Goal: Transaction & Acquisition: Download file/media

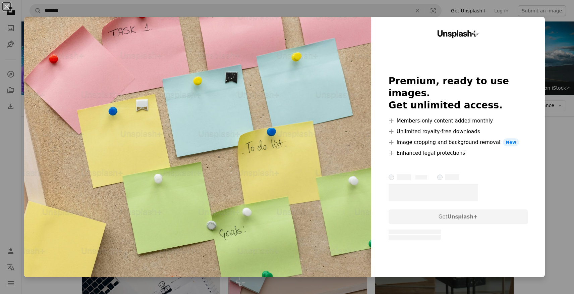
scroll to position [288, 0]
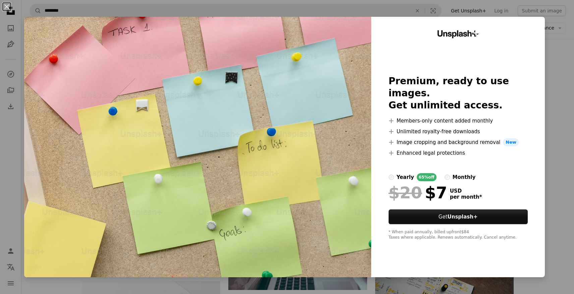
click at [555, 78] on div "An X shape Unsplash+ Premium, ready to use images. Get unlimited access. A plus…" at bounding box center [287, 147] width 574 height 294
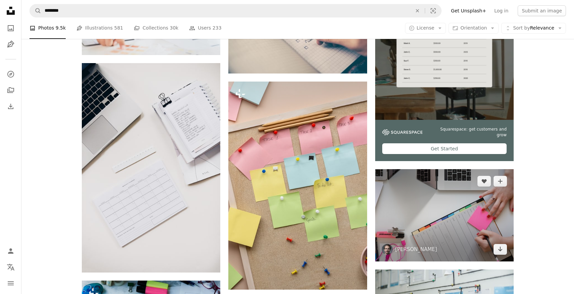
scroll to position [117, 0]
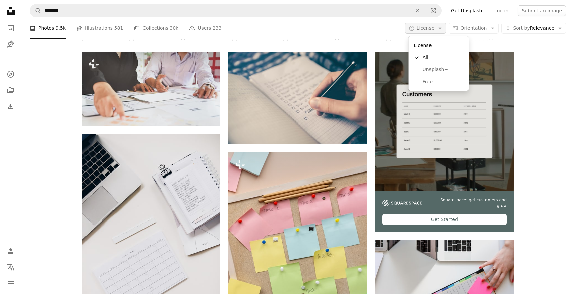
click at [434, 27] on span "License" at bounding box center [426, 27] width 18 height 5
click at [431, 81] on span "Free" at bounding box center [443, 81] width 41 height 7
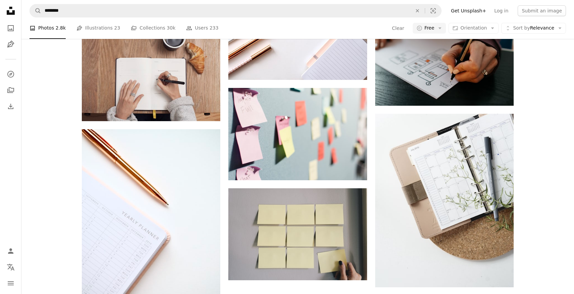
scroll to position [754, 0]
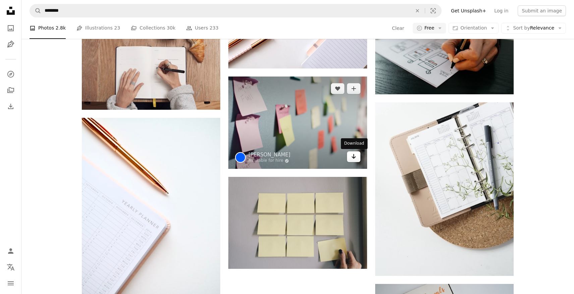
click at [355, 159] on icon "Arrow pointing down" at bounding box center [353, 156] width 5 height 8
